Goal: Communication & Community: Answer question/provide support

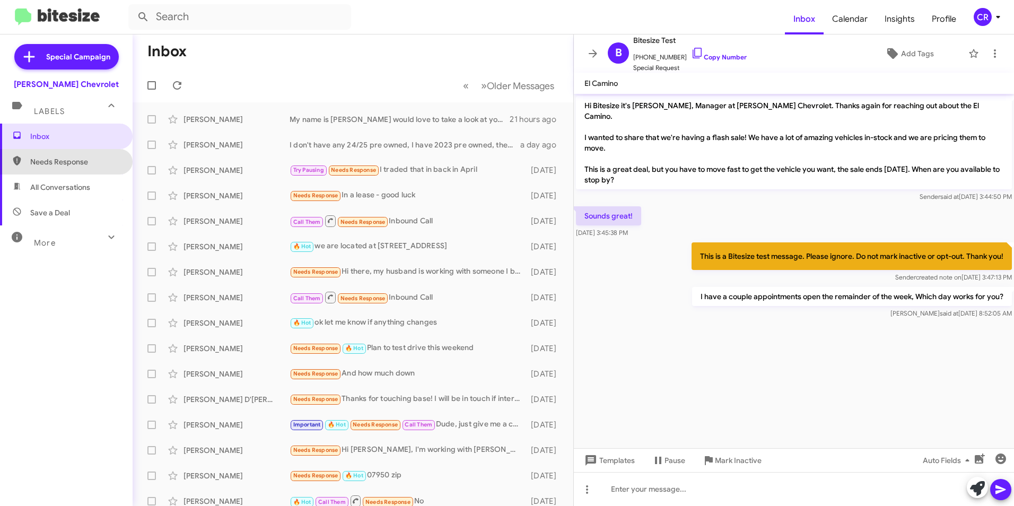
click at [73, 164] on span "Needs Response" at bounding box center [75, 161] width 90 height 11
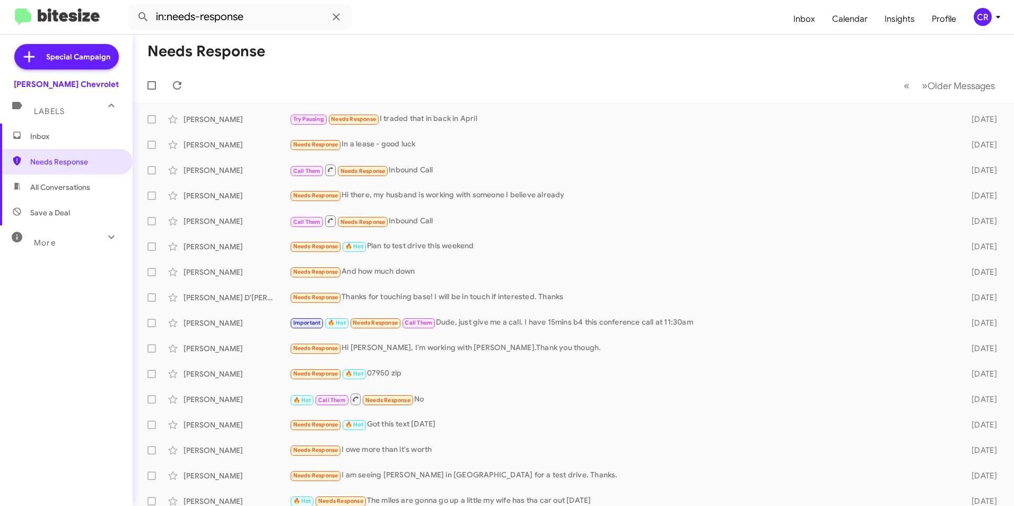
click at [52, 194] on span "All Conversations" at bounding box center [66, 187] width 133 height 25
type input "in:all-conversations"
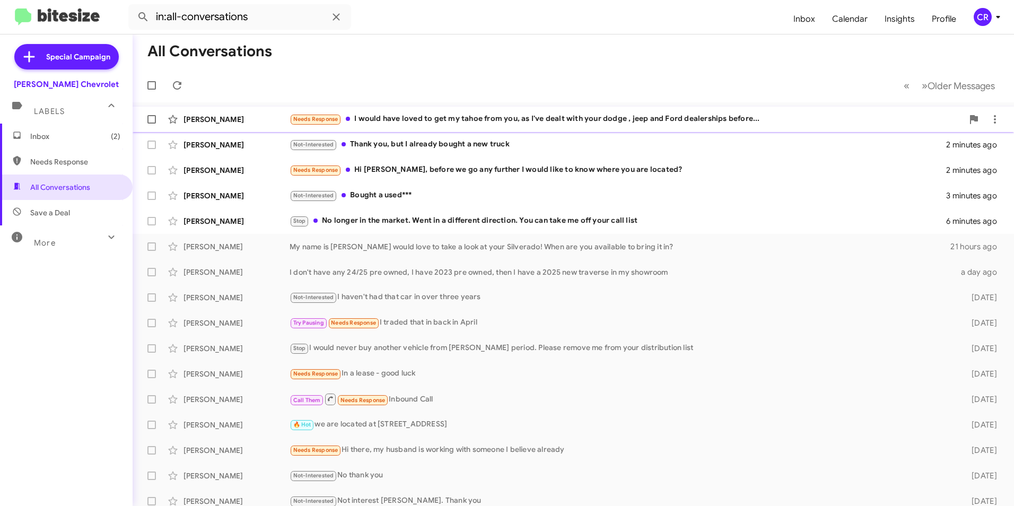
click at [413, 119] on div "Needs Response I would have loved to get my tahoe from you, as I've dealt with …" at bounding box center [627, 119] width 674 height 12
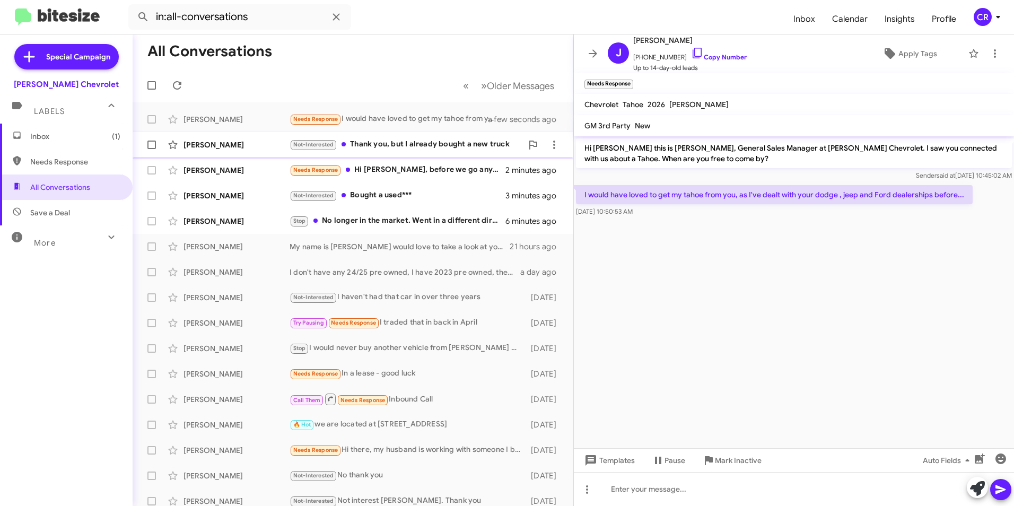
click at [398, 141] on div "Not-Interested Thank you, but I already bought a new truck" at bounding box center [406, 144] width 233 height 12
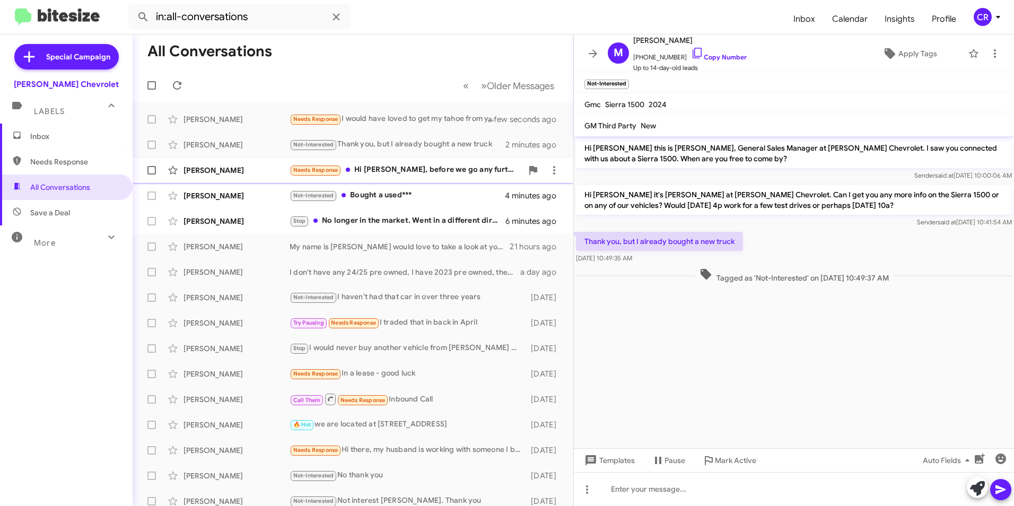
click at [384, 169] on div "Needs Response Hi [PERSON_NAME], before we go any further I would like to know …" at bounding box center [406, 170] width 233 height 12
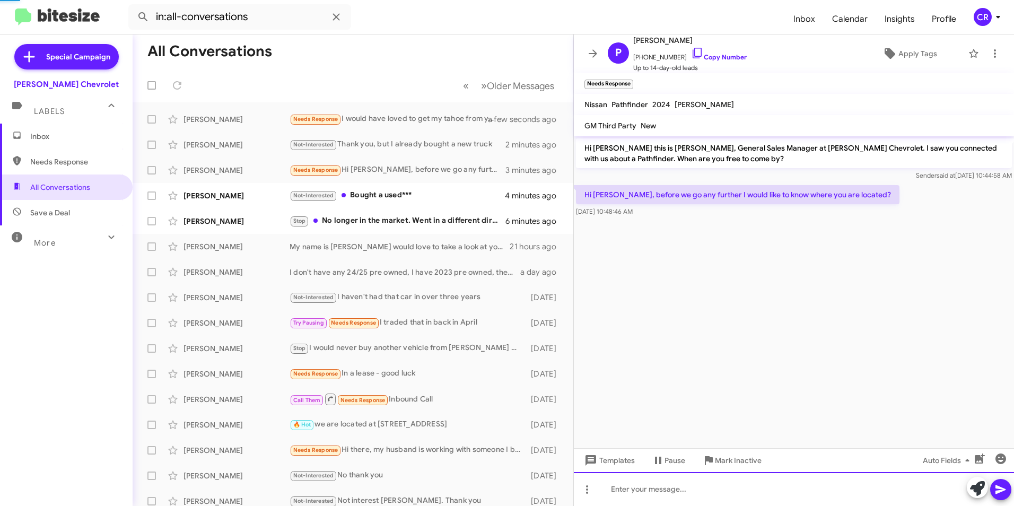
click at [663, 495] on div at bounding box center [794, 489] width 440 height 34
click at [722, 59] on link "Copy Number" at bounding box center [719, 57] width 56 height 8
click at [694, 482] on div at bounding box center [794, 489] width 440 height 34
click at [1002, 489] on icon at bounding box center [1001, 489] width 10 height 9
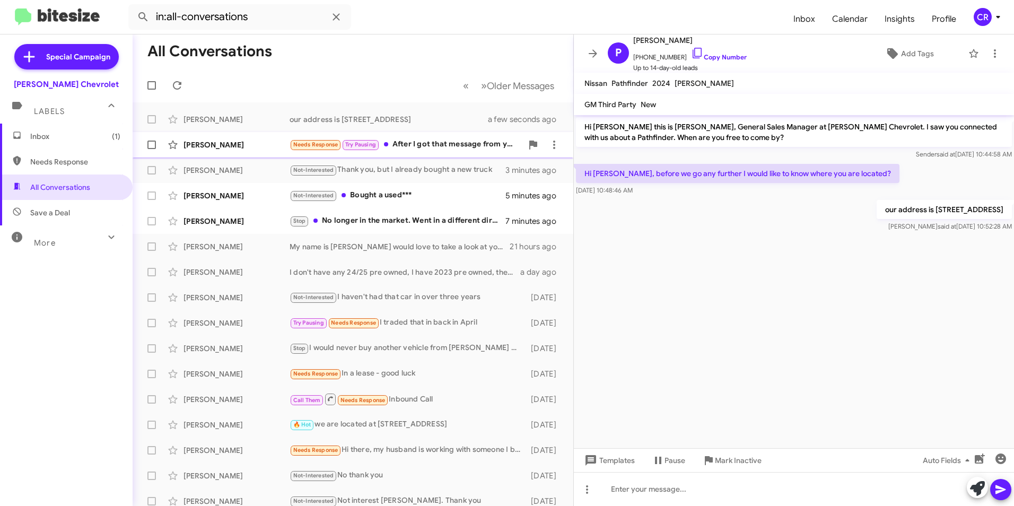
click at [424, 143] on div "Needs Response Try Pausing After I got that message from your dealership. I wen…" at bounding box center [406, 144] width 233 height 12
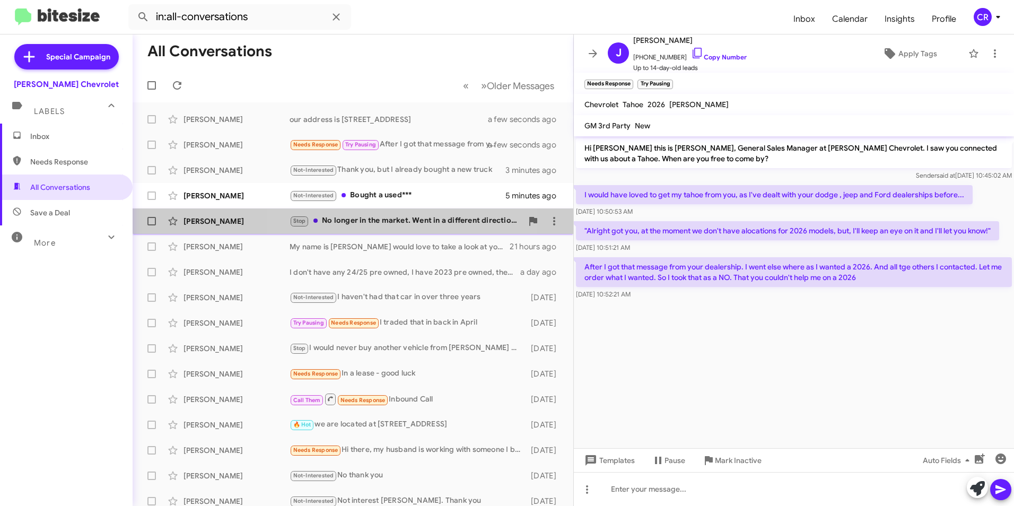
click at [361, 218] on div "Stop No longer in the market. Went in a different direction. You can take me of…" at bounding box center [406, 221] width 233 height 12
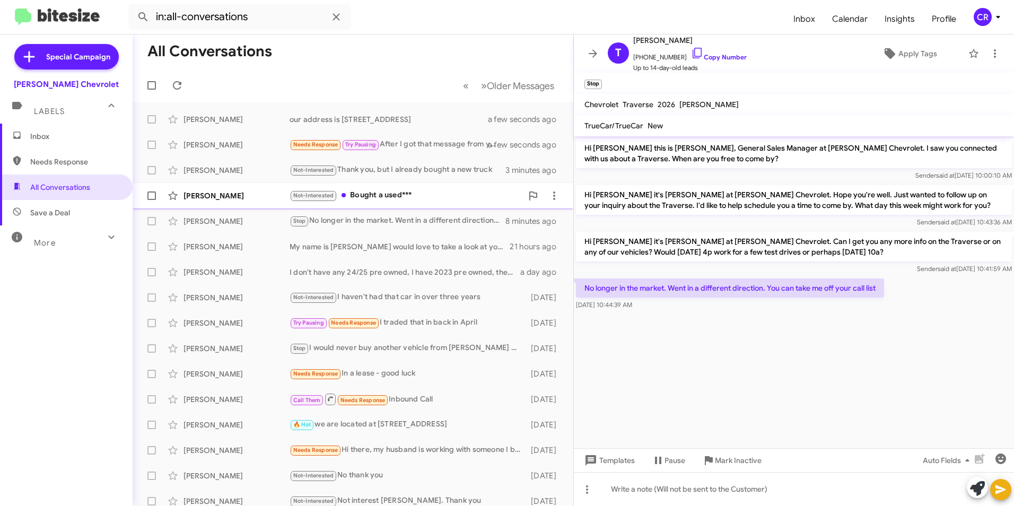
click at [387, 196] on div "Not-Interested Bought a used***" at bounding box center [406, 195] width 233 height 12
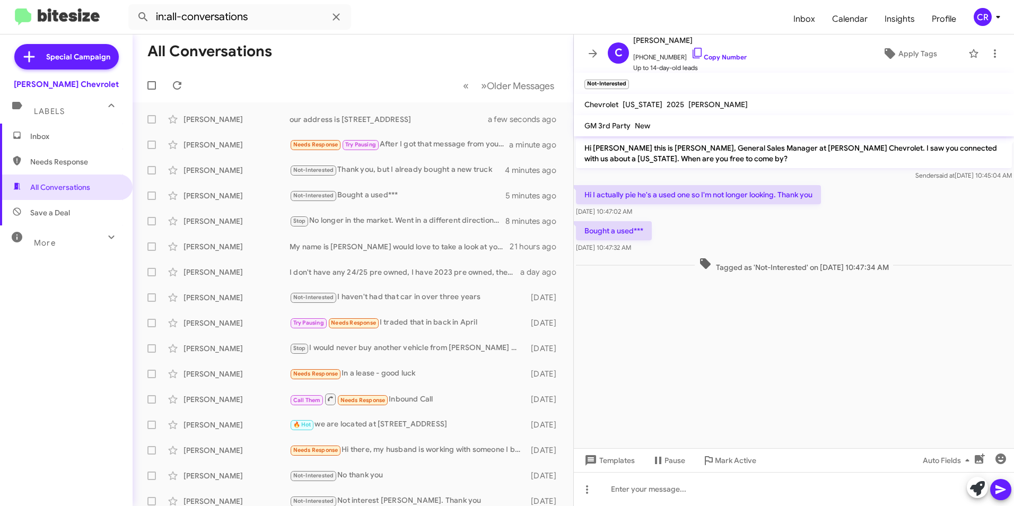
click at [53, 166] on span "Needs Response" at bounding box center [75, 161] width 90 height 11
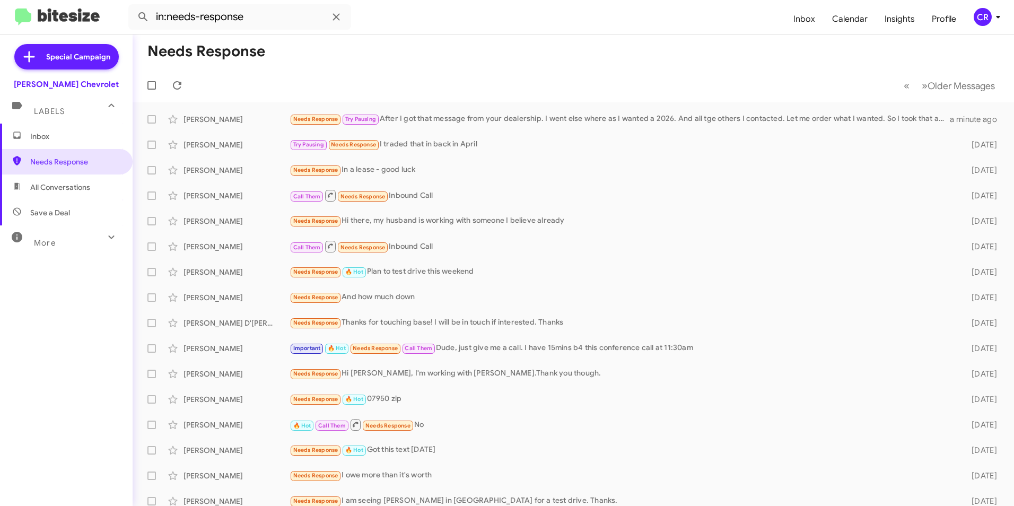
click at [50, 189] on span "All Conversations" at bounding box center [60, 187] width 60 height 11
type input "in:all-conversations"
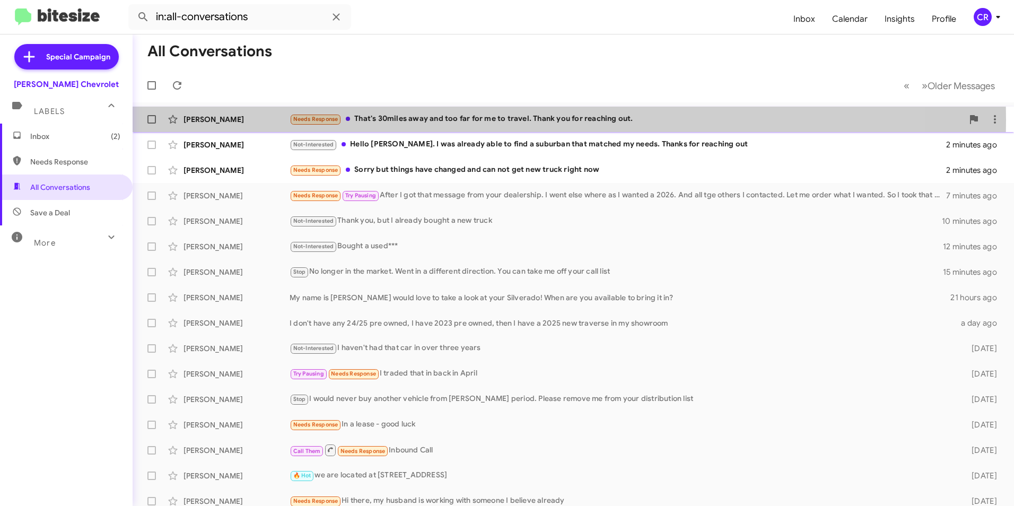
click at [426, 120] on div "Needs Response That's 30miles away and too far for me to travel. Thank you for …" at bounding box center [627, 119] width 674 height 12
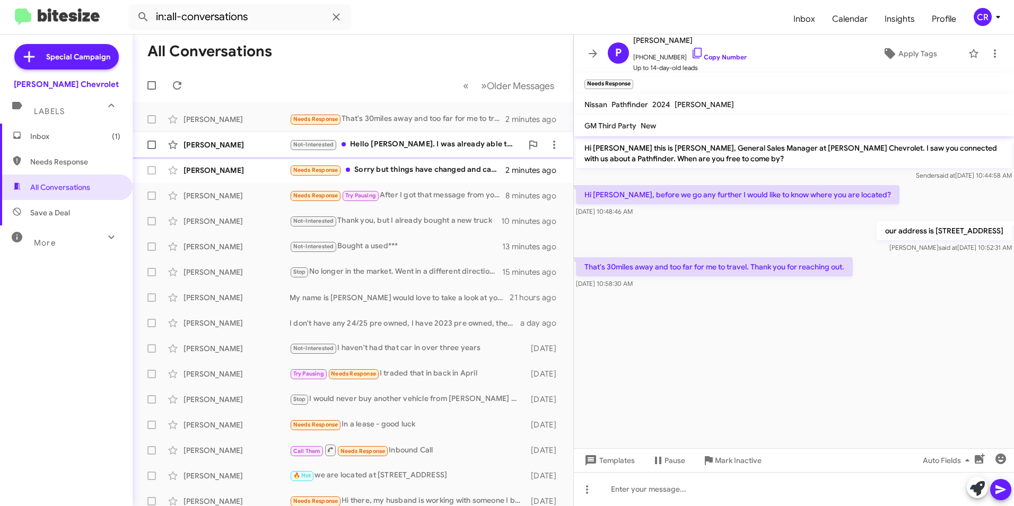
click at [420, 145] on div "Not-Interested Hello [PERSON_NAME]. I was already able to find a suburban that …" at bounding box center [406, 144] width 233 height 12
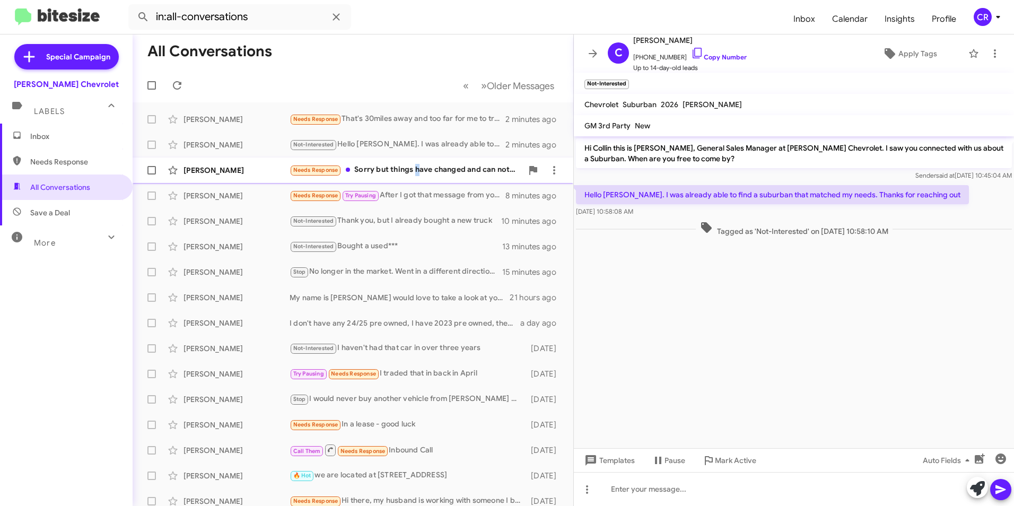
click at [416, 170] on div "Needs Response Sorry but things have changed and can not get new truck right now" at bounding box center [406, 170] width 233 height 12
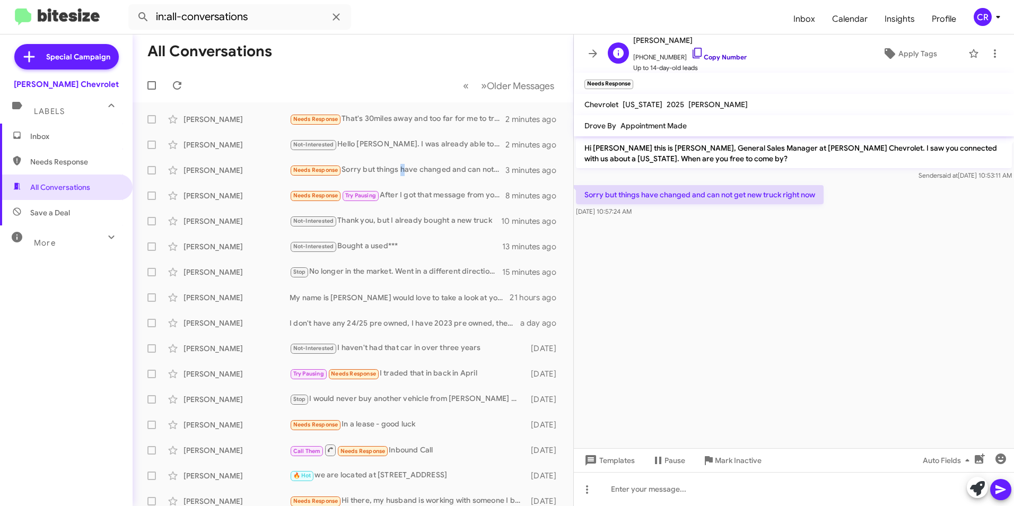
click at [717, 53] on link "Copy Number" at bounding box center [719, 57] width 56 height 8
